Goal: Task Accomplishment & Management: Manage account settings

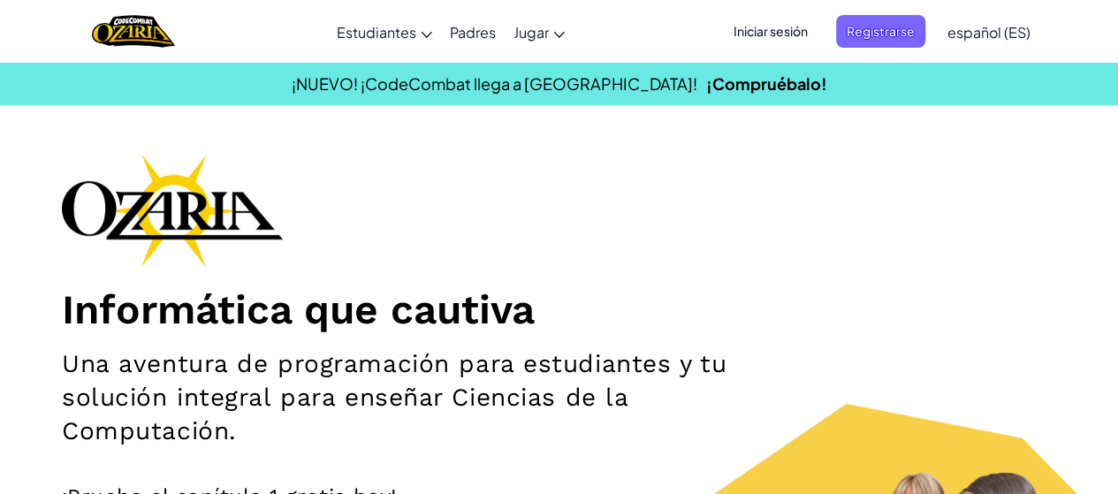
click at [776, 23] on span "Iniciar sesión" at bounding box center [770, 31] width 95 height 33
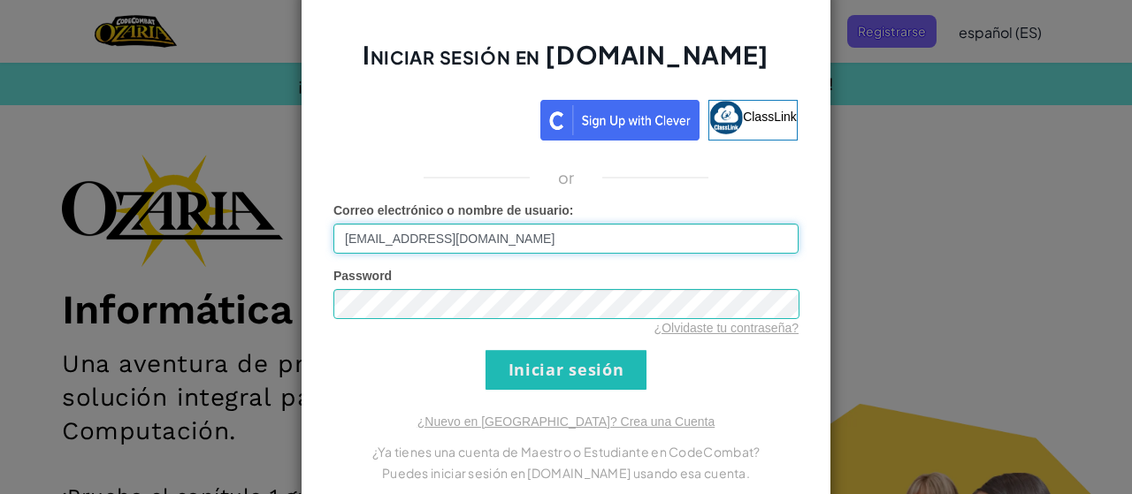
drag, startPoint x: 407, startPoint y: 237, endPoint x: 320, endPoint y: 233, distance: 86.8
click at [320, 233] on div "Iniciar sesión en [DOMAIN_NAME] ClassLink or Error desconocido. Correo electrón…" at bounding box center [566, 247] width 530 height 527
click at [394, 235] on input "[EMAIL_ADDRESS][DOMAIN_NAME]" at bounding box center [565, 239] width 465 height 30
type input "[EMAIL_ADDRESS][DOMAIN_NAME]"
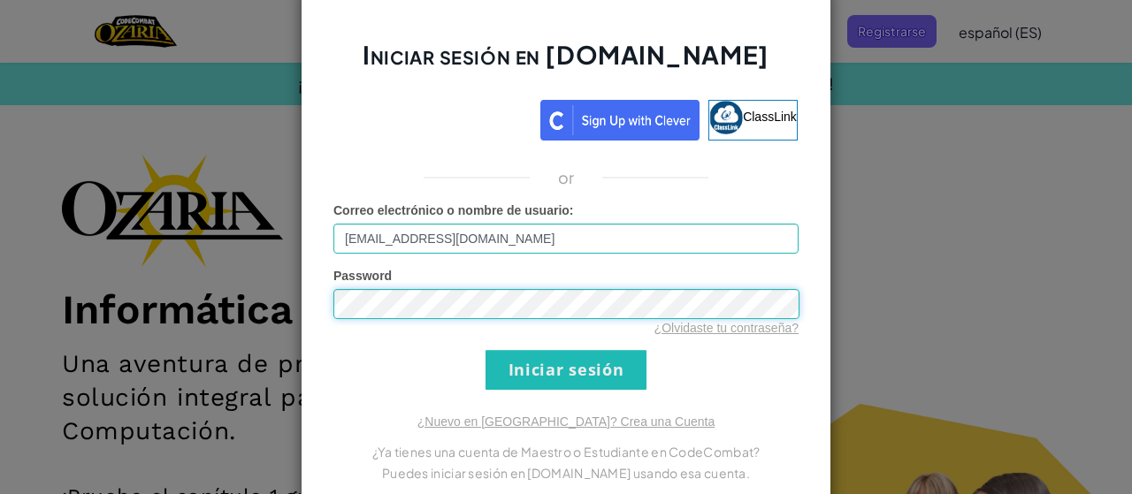
click at [165, 301] on div "Iniciar sesión en [DOMAIN_NAME] ClassLink or Error desconocido. Correo electrón…" at bounding box center [566, 247] width 1132 height 494
click at [485, 350] on input "Iniciar sesión" at bounding box center [565, 370] width 161 height 40
